Goal: Information Seeking & Learning: Learn about a topic

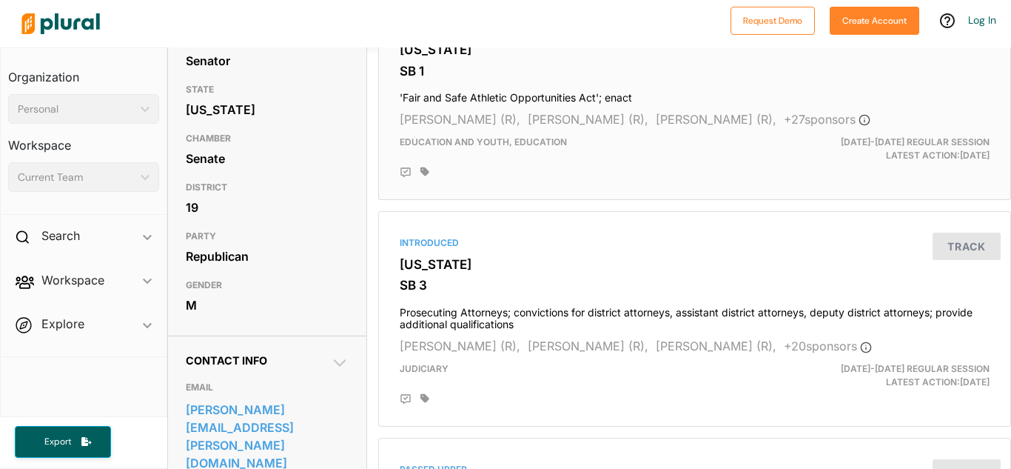
scroll to position [175, 0]
click at [552, 143] on span "Education and Youth, Education" at bounding box center [483, 140] width 167 height 11
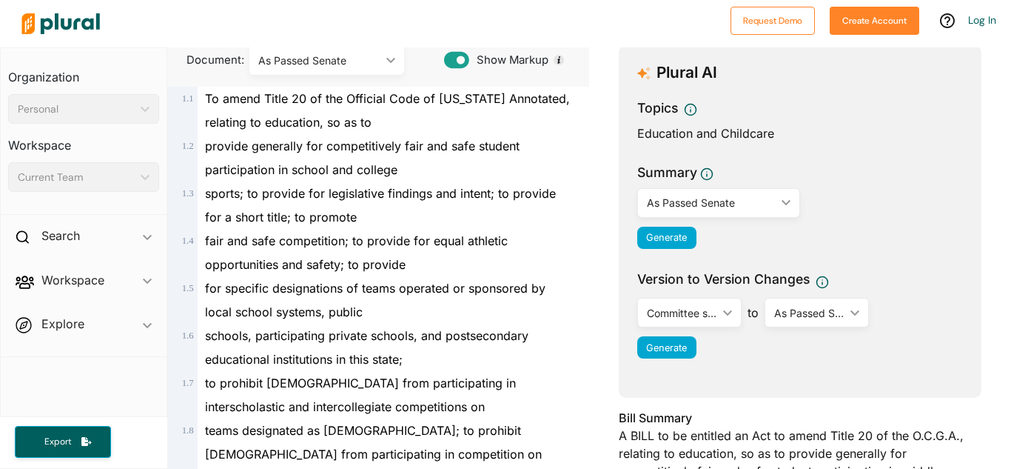
scroll to position [157, 0]
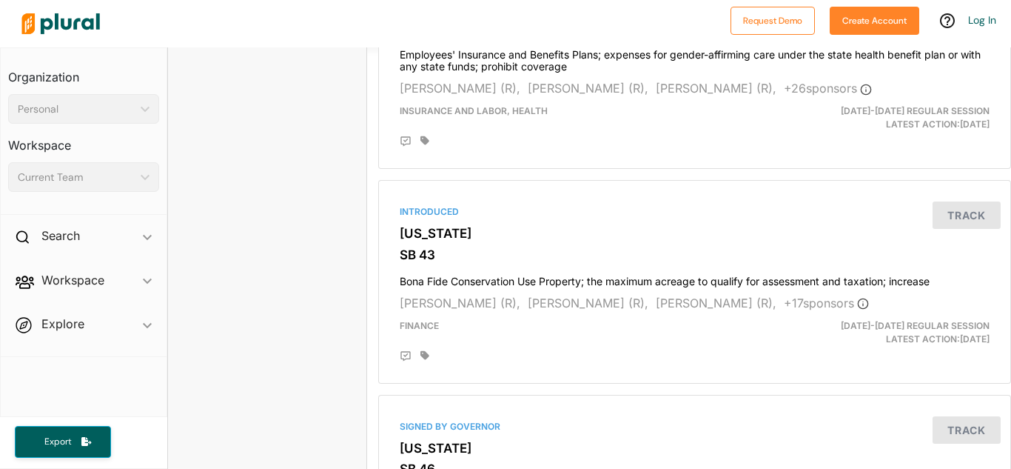
scroll to position [2865, 0]
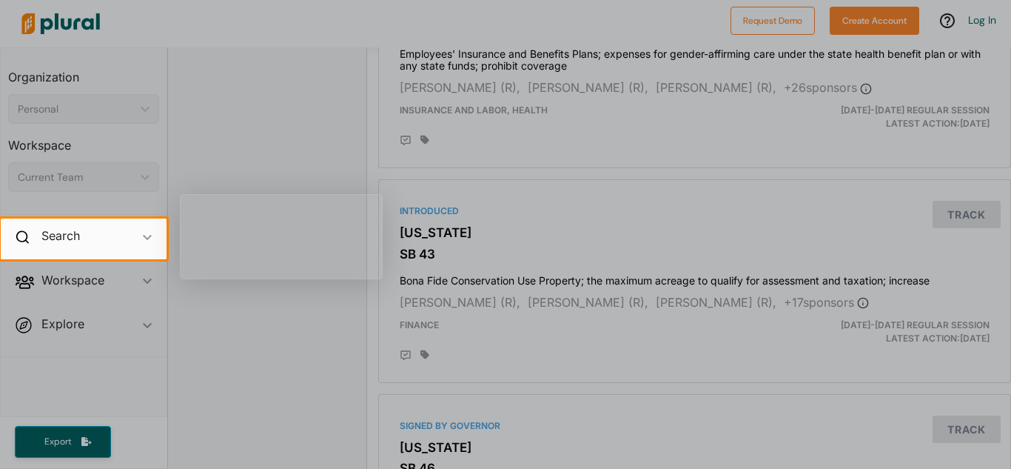
click at [528, 125] on div at bounding box center [505, 109] width 1011 height 218
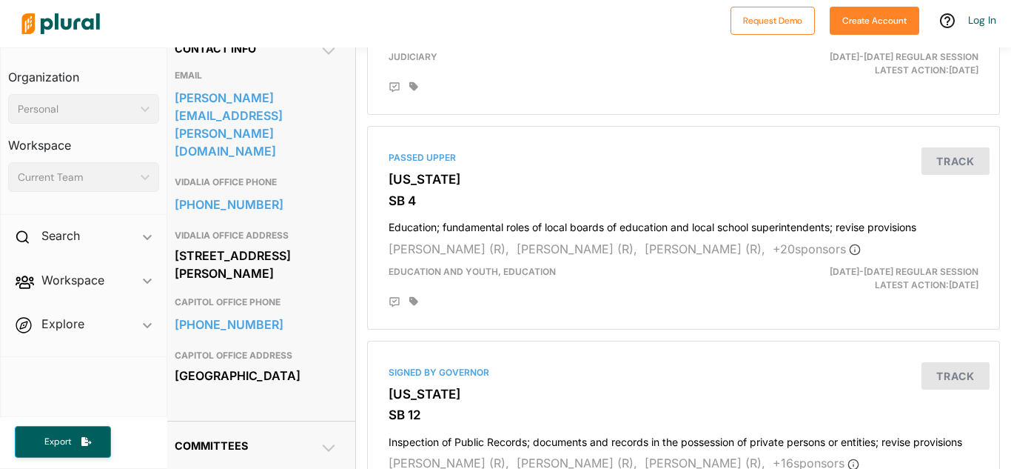
scroll to position [486, 11]
